Goal: Information Seeking & Learning: Learn about a topic

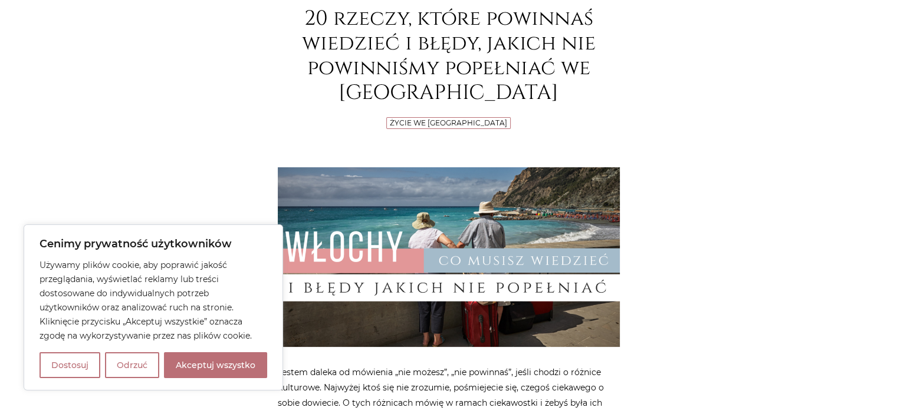
scroll to position [220, 0]
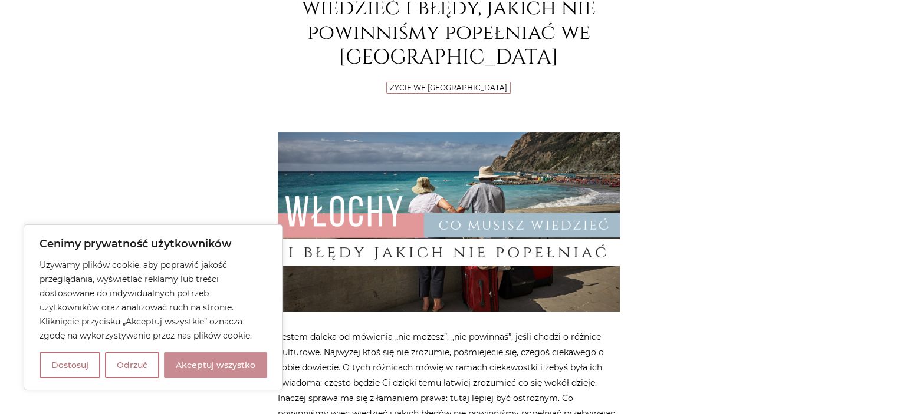
click at [196, 374] on button "Akceptuj wszystko" at bounding box center [215, 366] width 103 height 26
checkbox input "true"
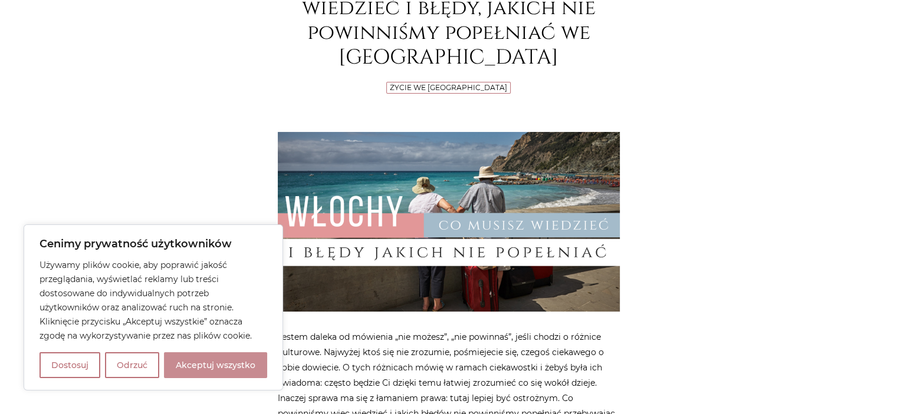
checkbox input "true"
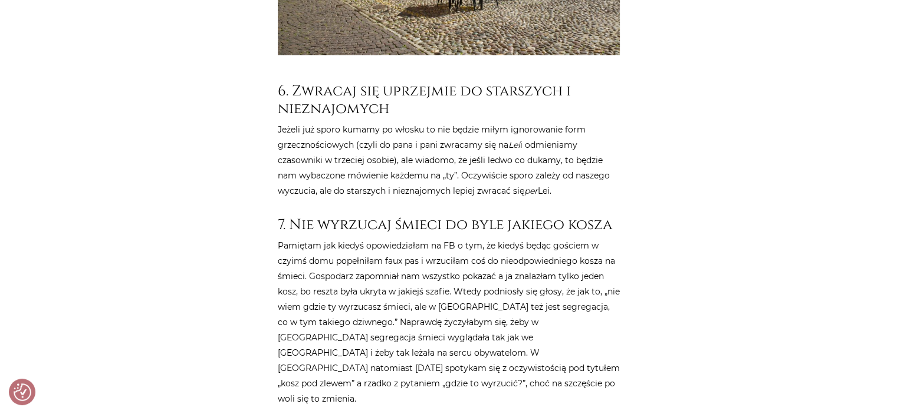
scroll to position [2207, 0]
drag, startPoint x: 196, startPoint y: 374, endPoint x: 247, endPoint y: 363, distance: 51.9
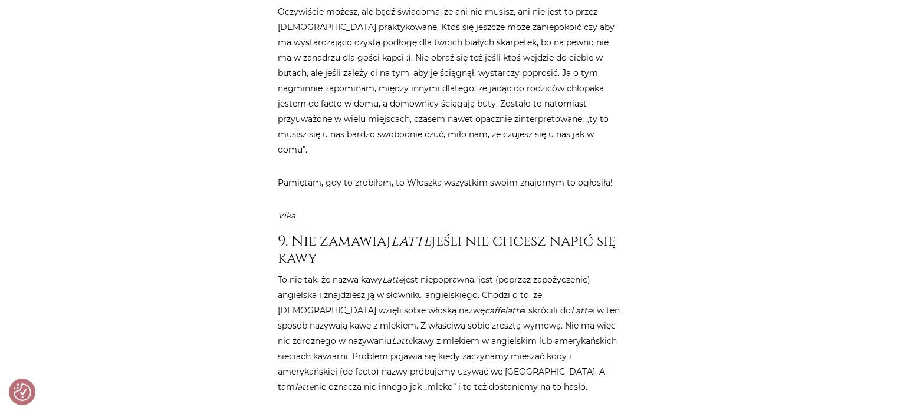
scroll to position [2746, 0]
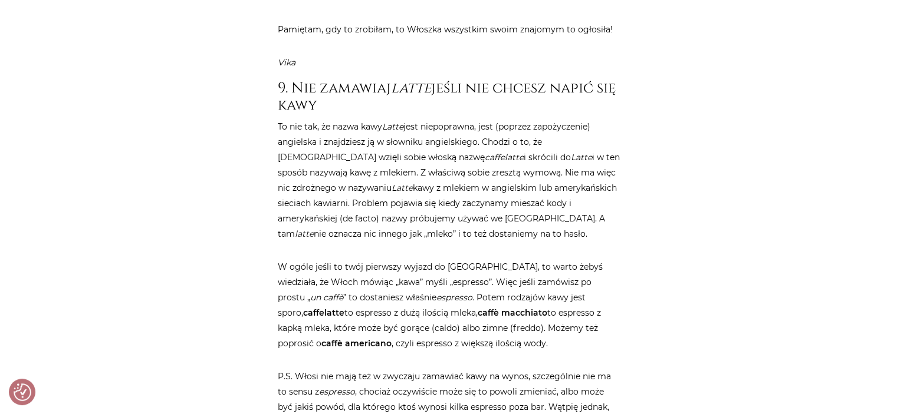
scroll to position [2898, 0]
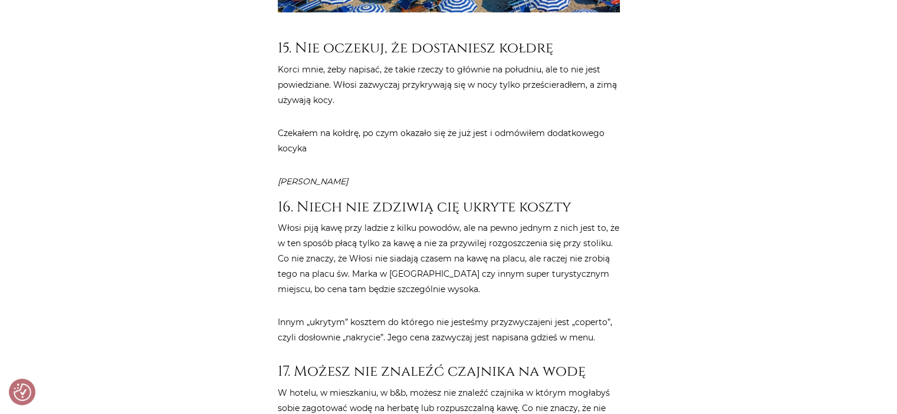
scroll to position [4772, 0]
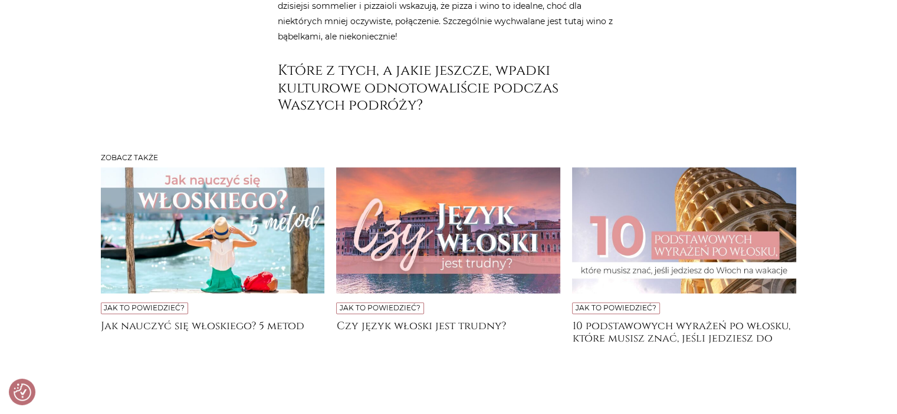
scroll to position [5896, 0]
